Goal: Find specific page/section: Find specific page/section

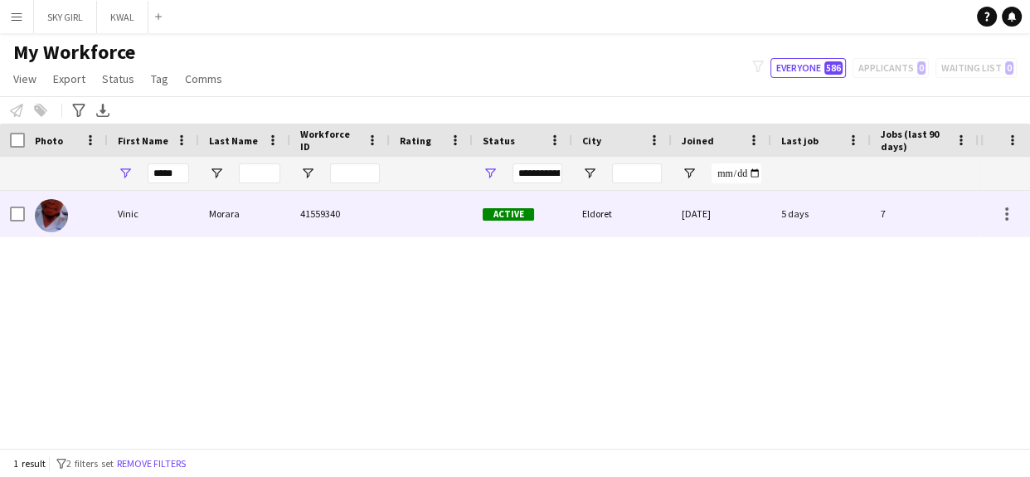
type input "*****"
click at [314, 217] on div "41559340" at bounding box center [340, 214] width 100 height 46
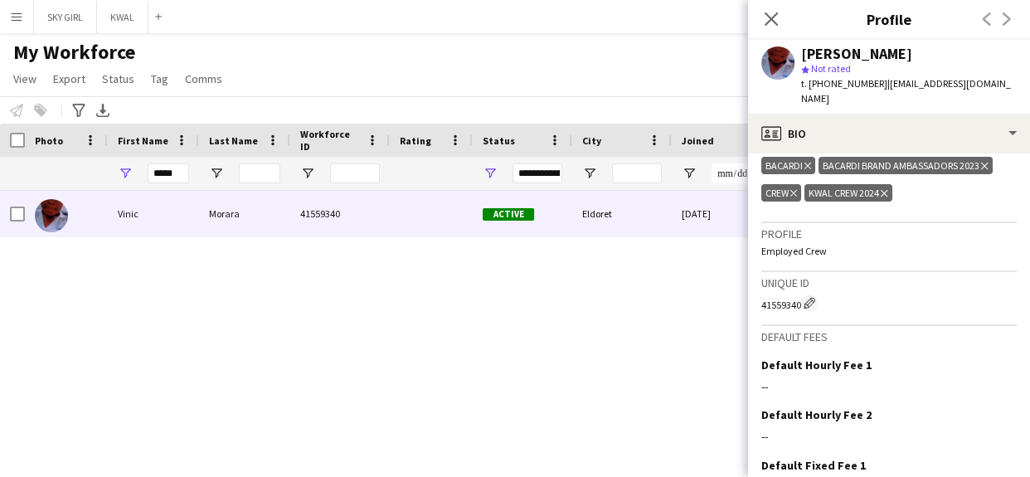
scroll to position [688, 0]
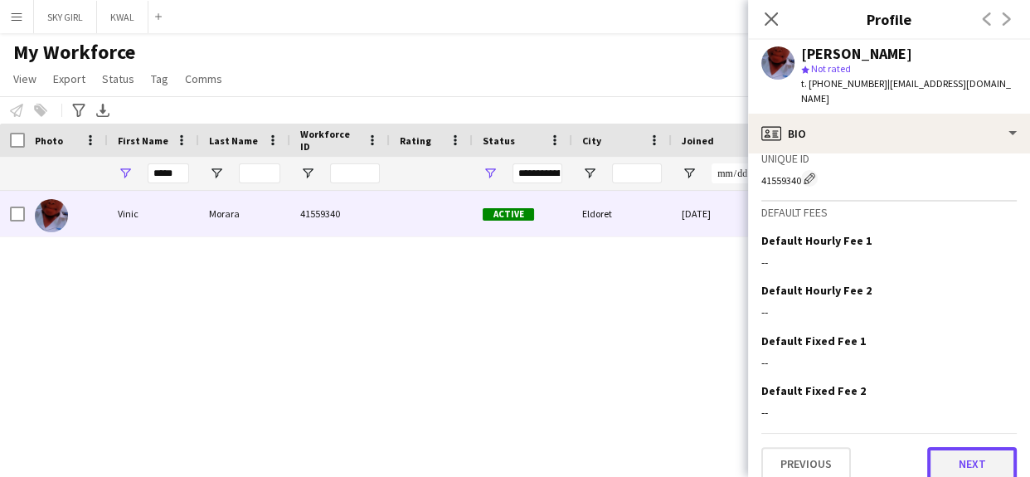
click at [933, 447] on button "Next" at bounding box center [972, 463] width 90 height 33
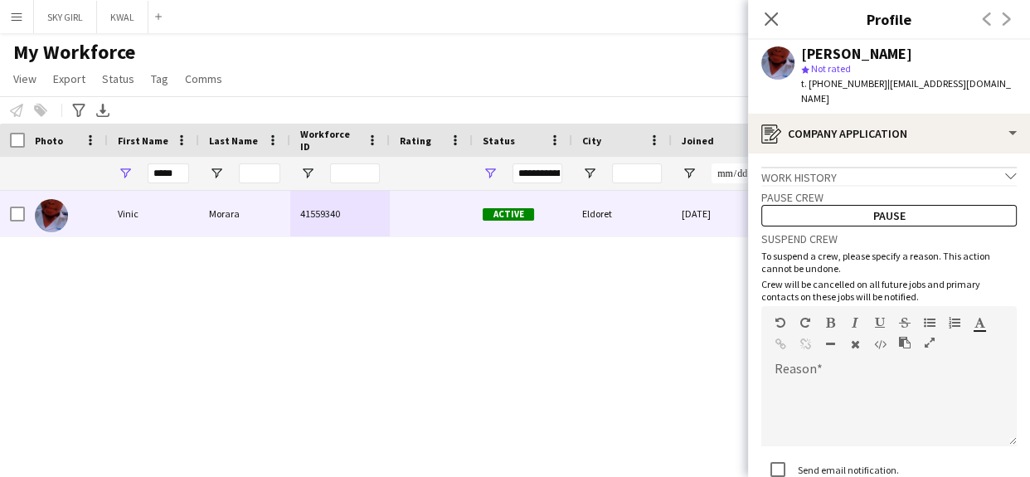
scroll to position [118, 0]
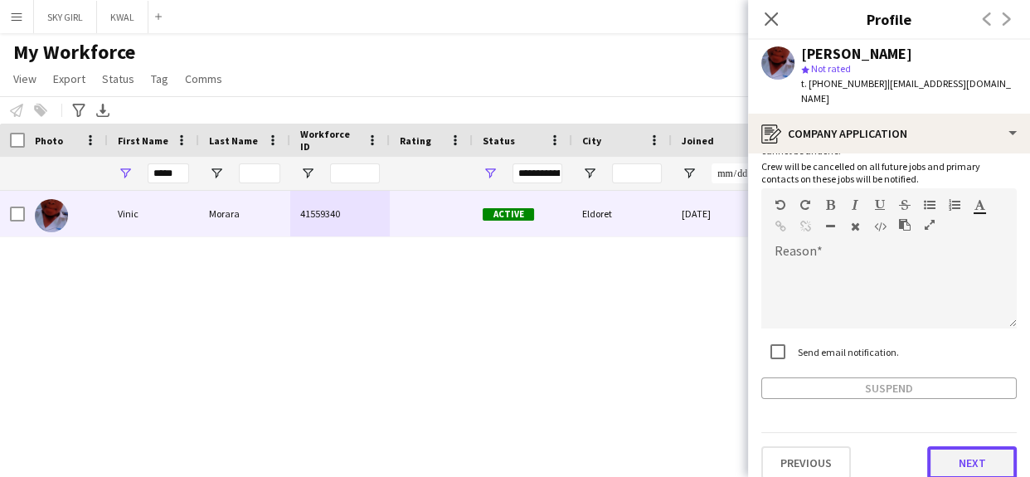
click at [932, 452] on button "Next" at bounding box center [972, 462] width 90 height 33
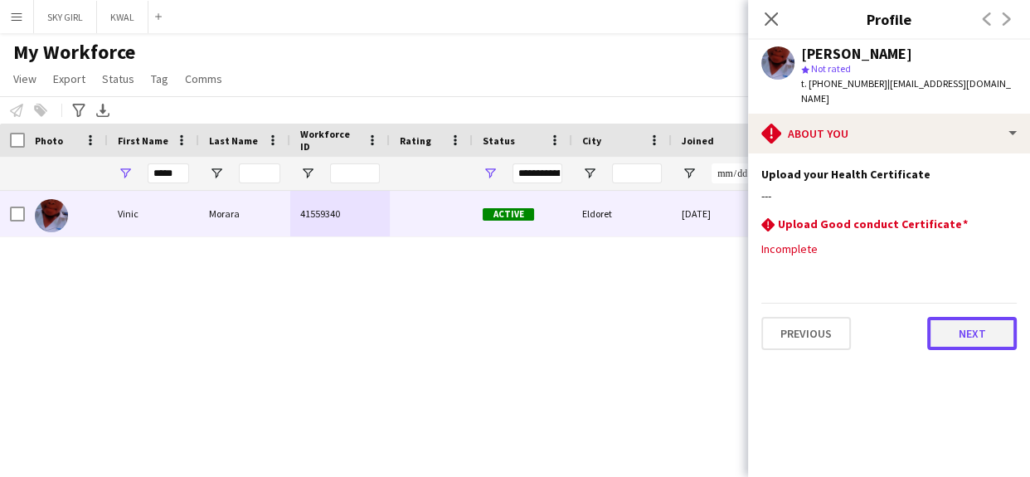
click at [941, 319] on button "Next" at bounding box center [972, 333] width 90 height 33
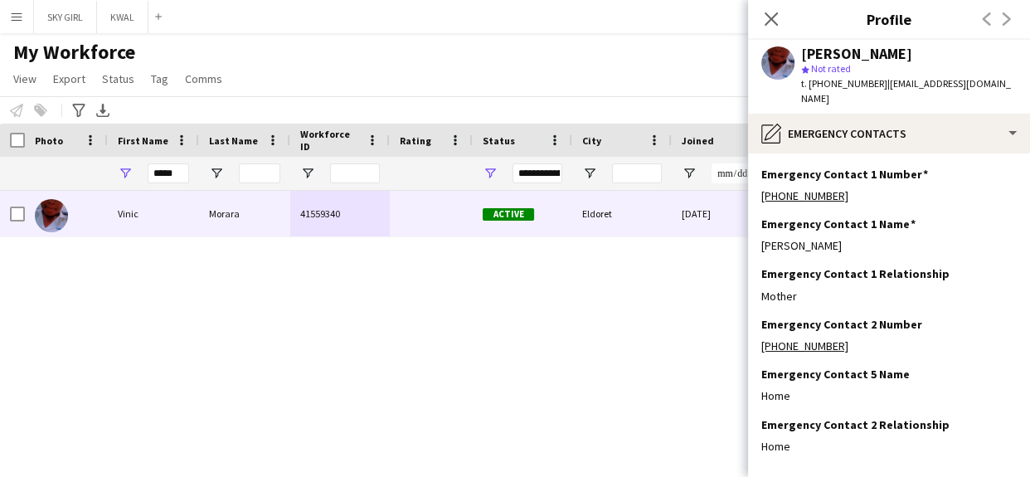
scroll to position [67, 0]
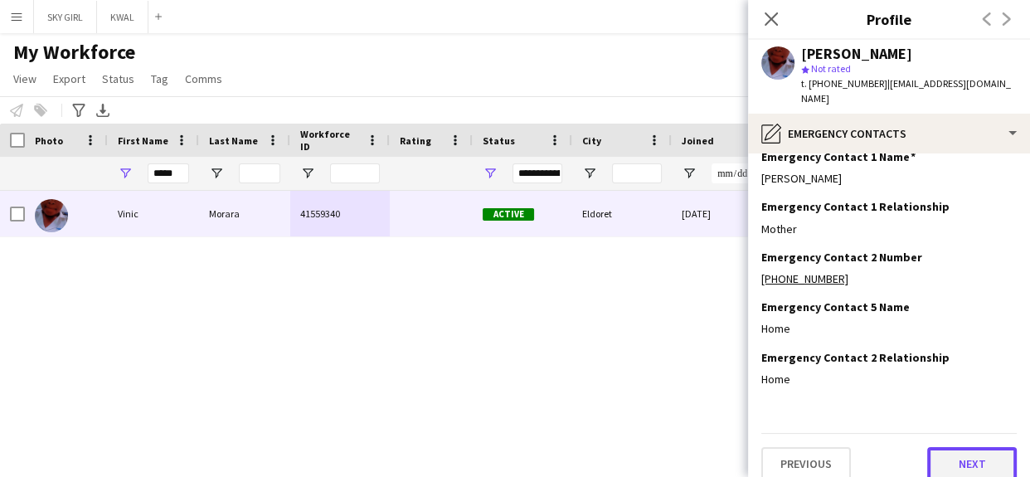
click at [928, 447] on button "Next" at bounding box center [972, 463] width 90 height 33
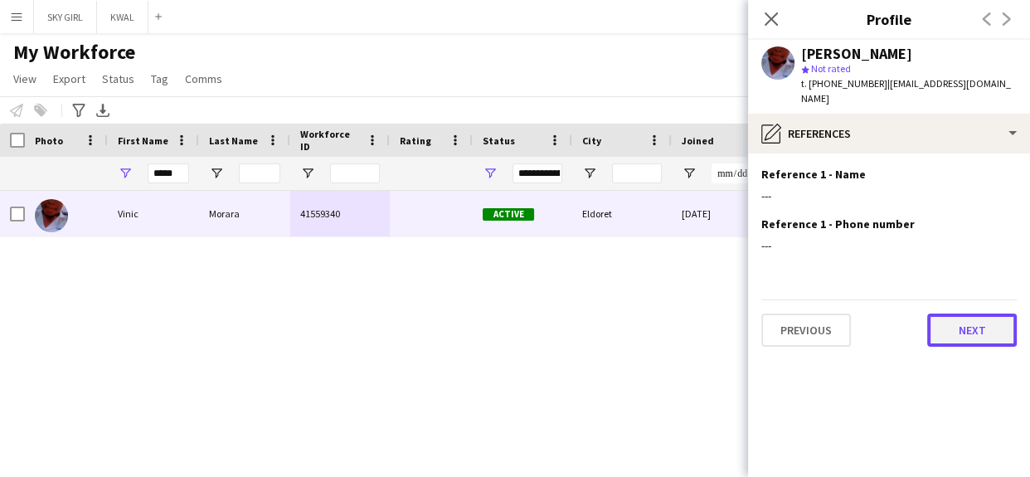
click at [947, 314] on button "Next" at bounding box center [972, 330] width 90 height 33
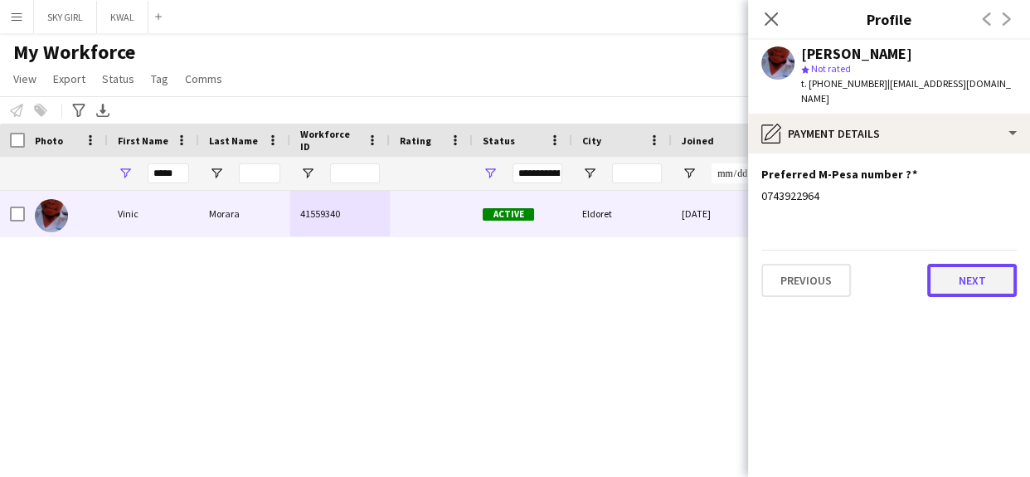
click at [941, 264] on button "Next" at bounding box center [972, 280] width 90 height 33
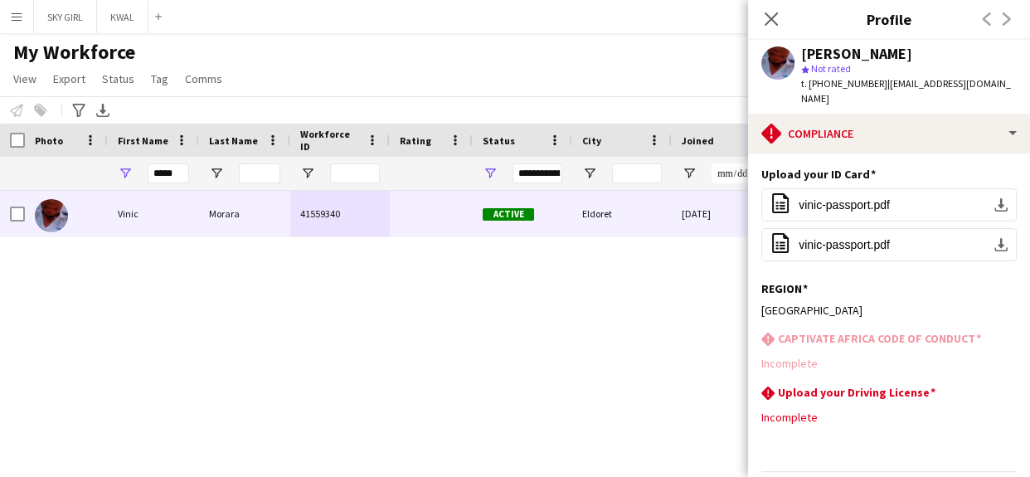
scroll to position [39, 0]
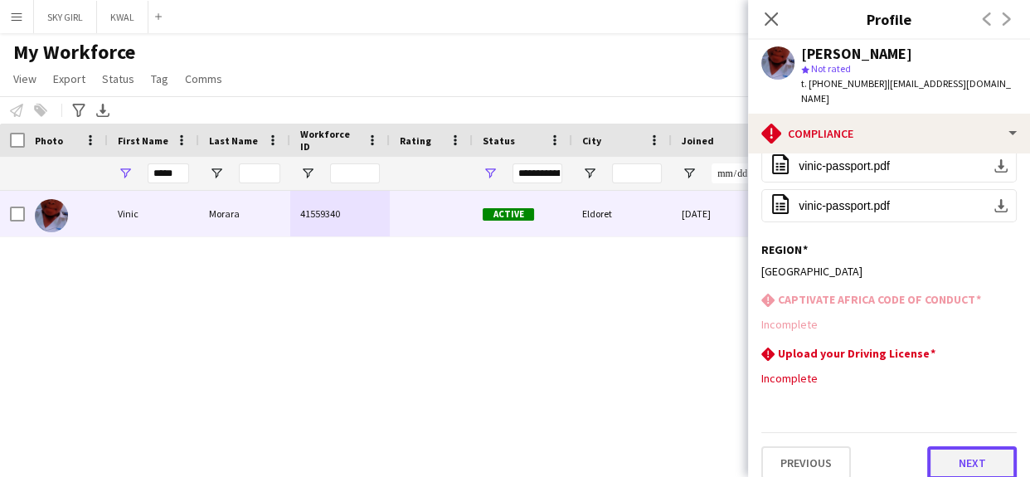
click at [931, 448] on button "Next" at bounding box center [972, 462] width 90 height 33
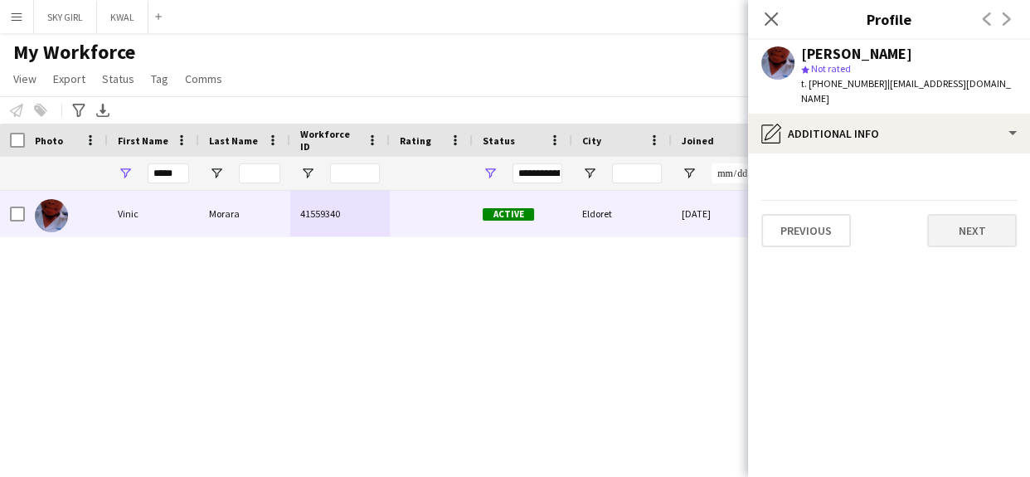
scroll to position [0, 0]
click at [951, 220] on button "Next" at bounding box center [972, 230] width 90 height 33
click at [946, 216] on button "Next" at bounding box center [972, 230] width 90 height 33
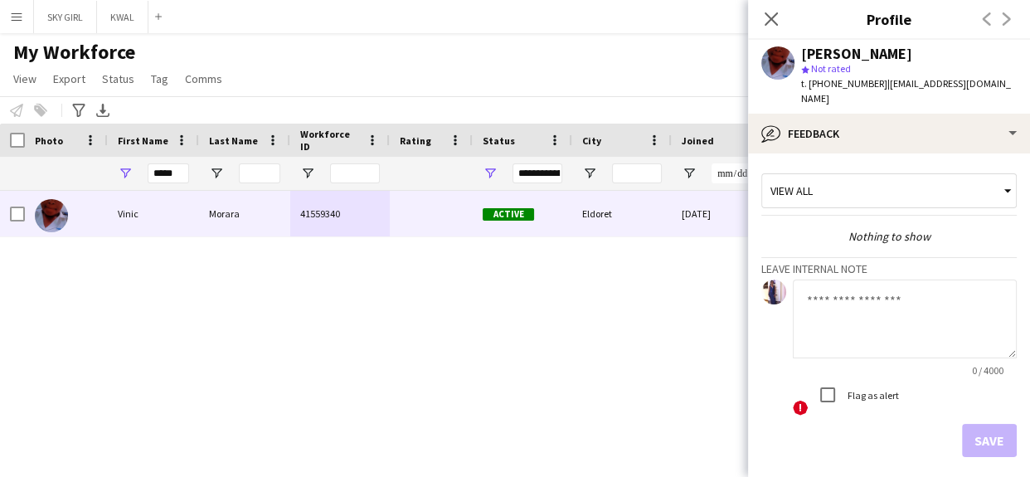
scroll to position [57, 0]
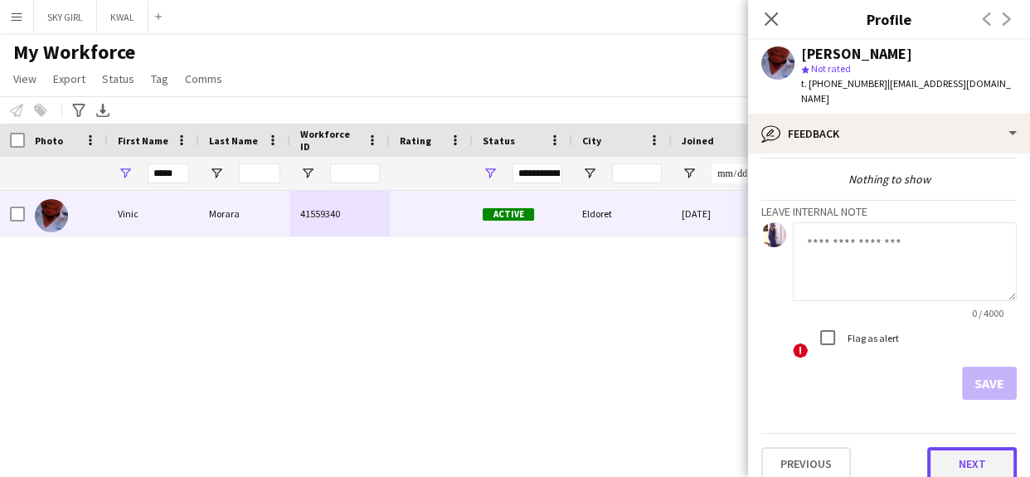
click at [935, 447] on button "Next" at bounding box center [972, 463] width 90 height 33
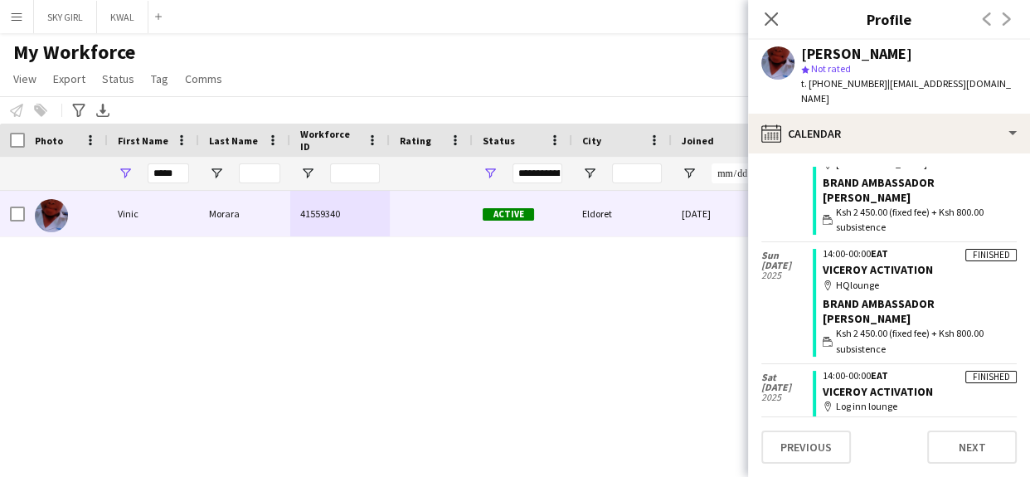
scroll to position [445, 0]
